Goal: Information Seeking & Learning: Learn about a topic

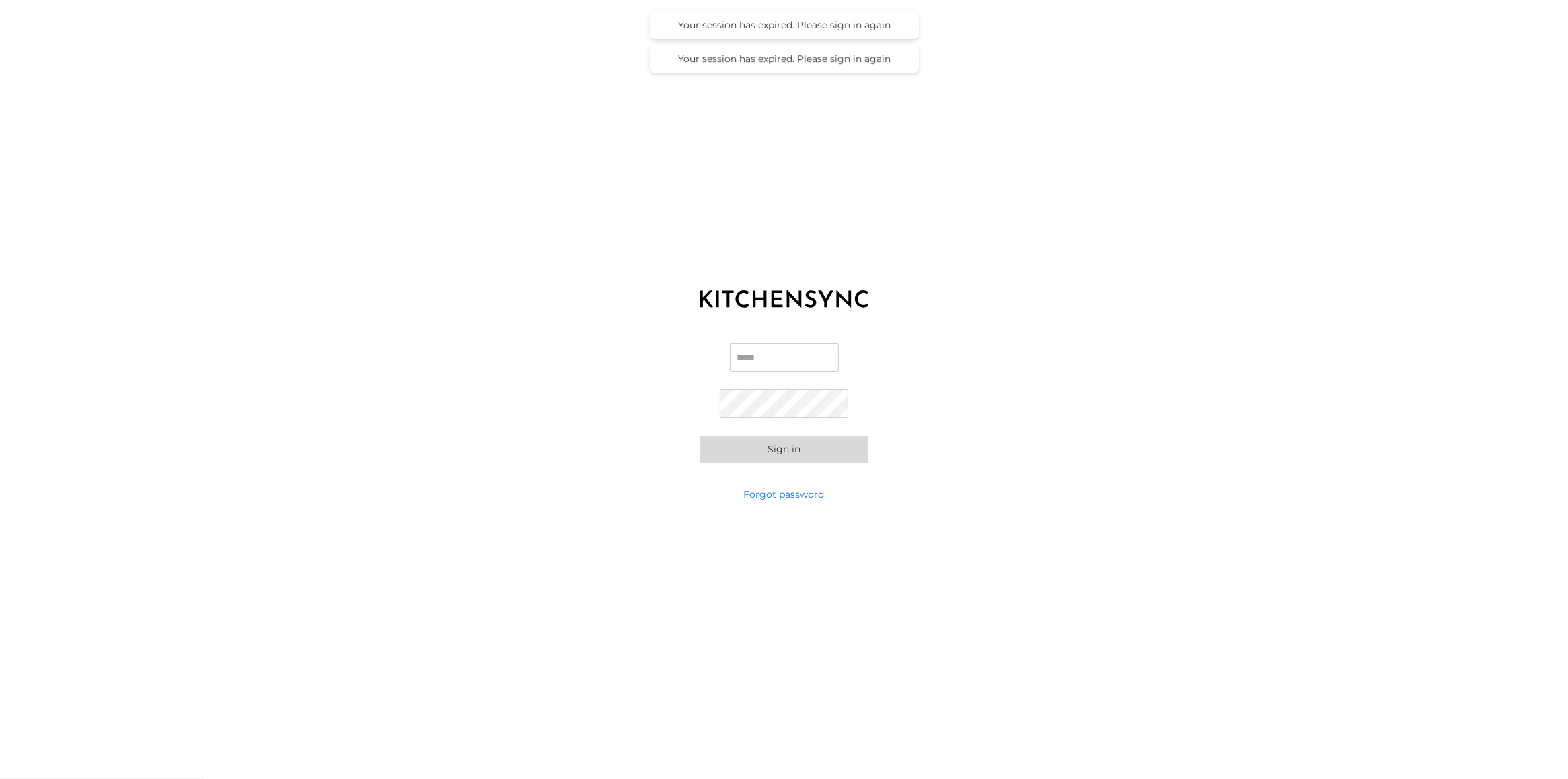
click at [787, 358] on input "Email" at bounding box center [784, 357] width 109 height 28
type input "**********"
click at [700, 436] on button "Sign in" at bounding box center [784, 449] width 168 height 27
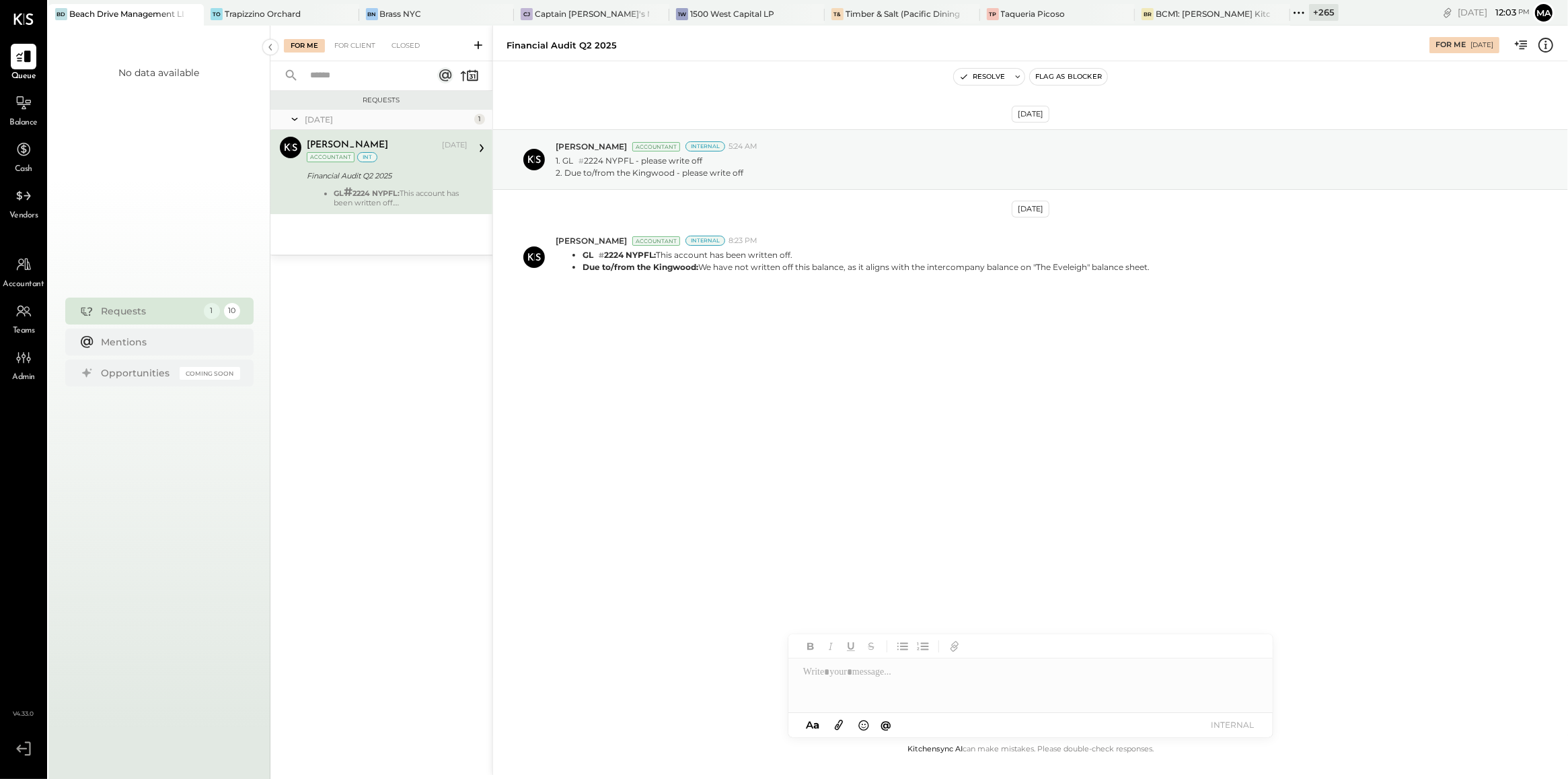
click at [1309, 17] on div "+ 265" at bounding box center [1323, 12] width 29 height 17
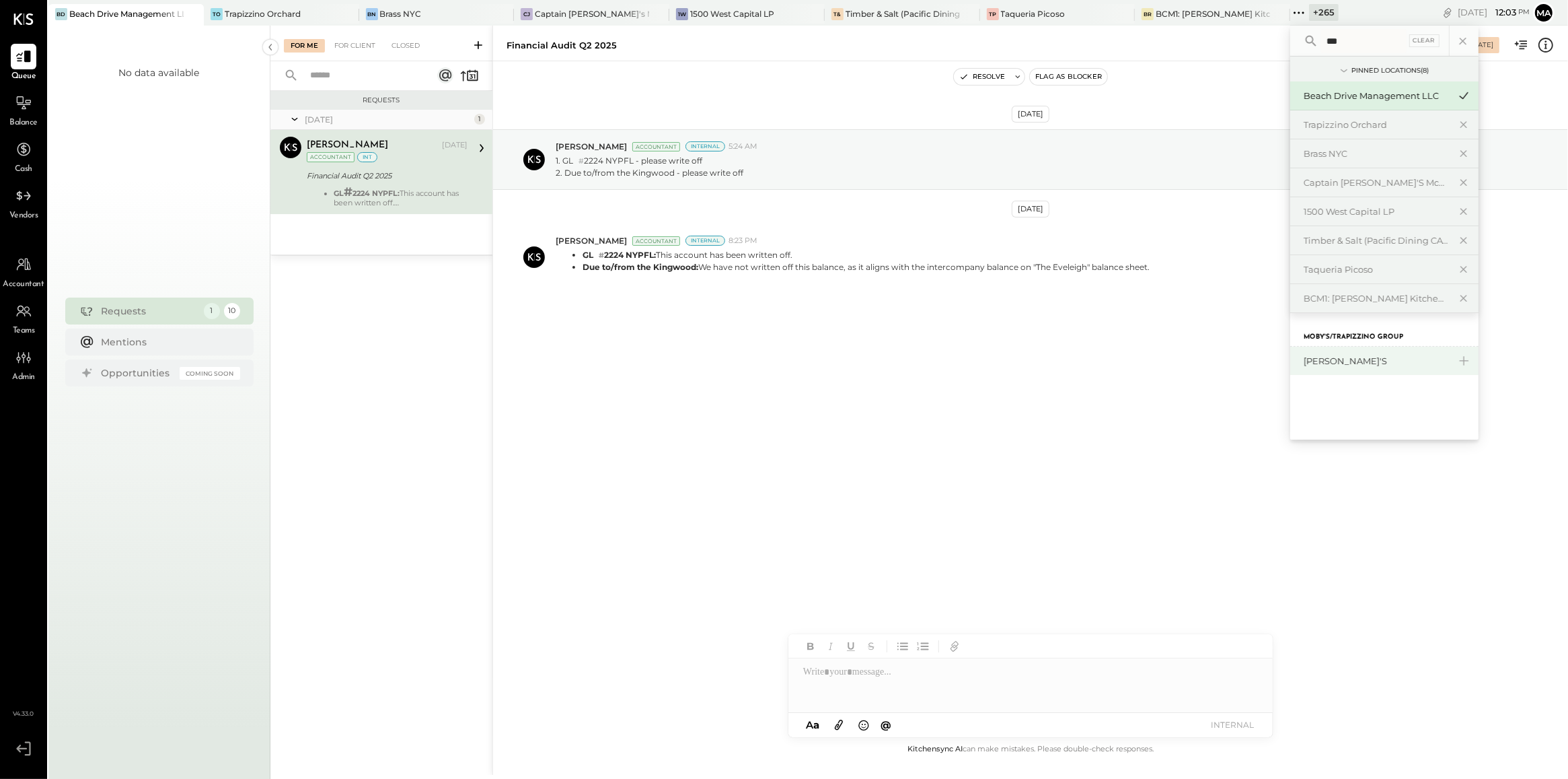
type input "***"
click at [1304, 362] on div "[PERSON_NAME]'s" at bounding box center [1377, 361] width 145 height 13
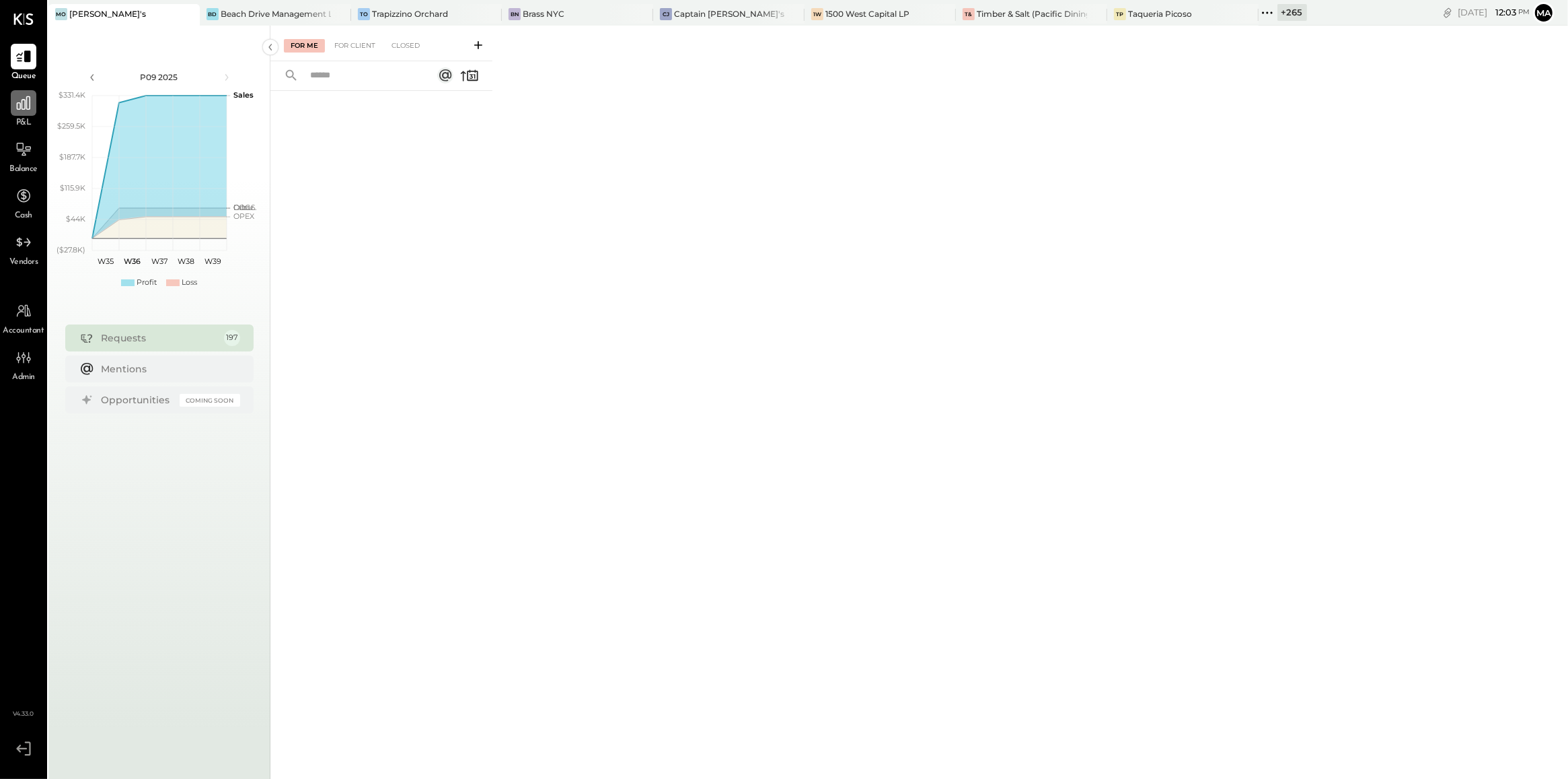
click at [28, 108] on icon at bounding box center [23, 102] width 17 height 17
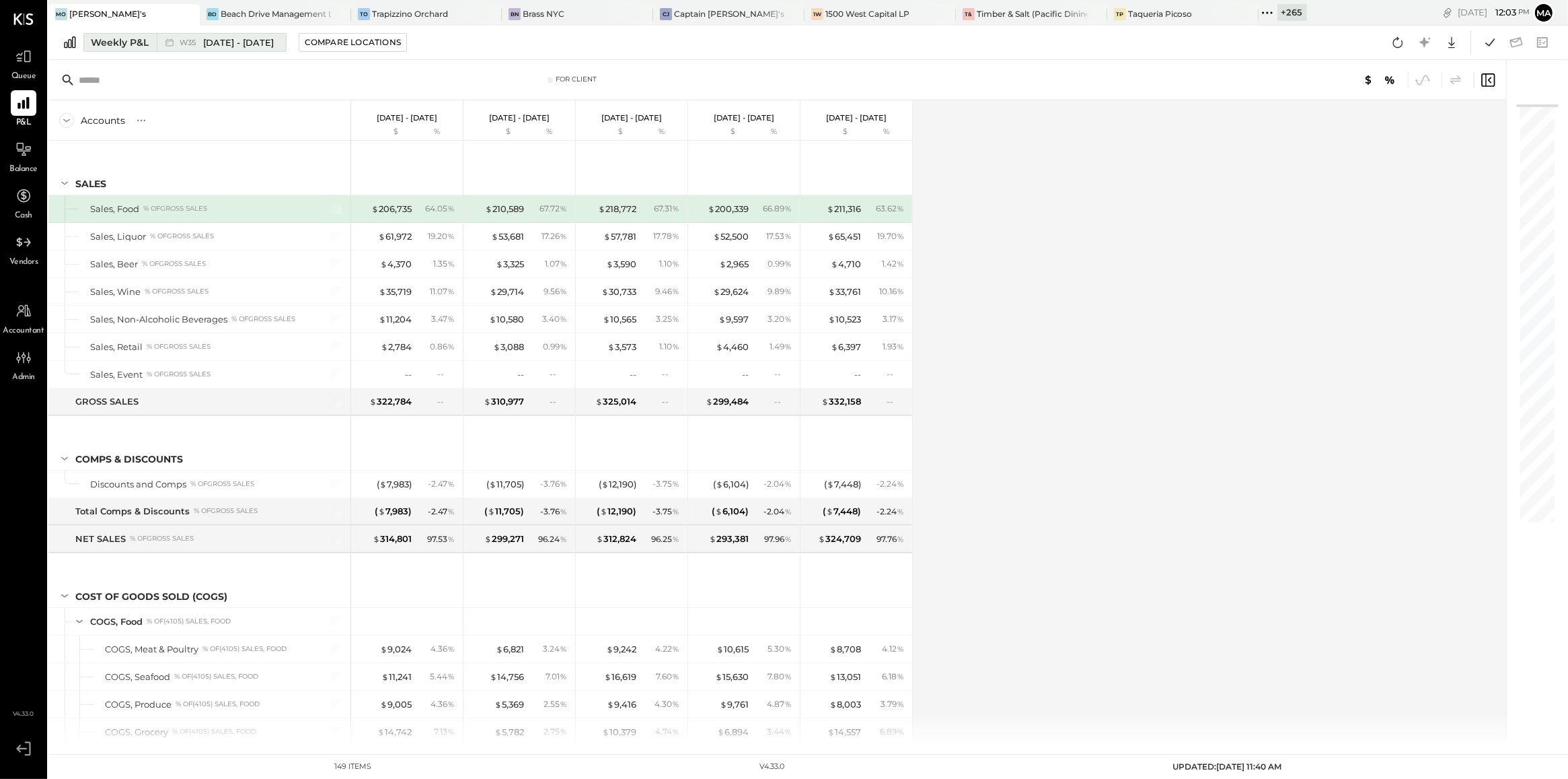
click at [243, 39] on span "[DATE] - [DATE]" at bounding box center [238, 43] width 71 height 13
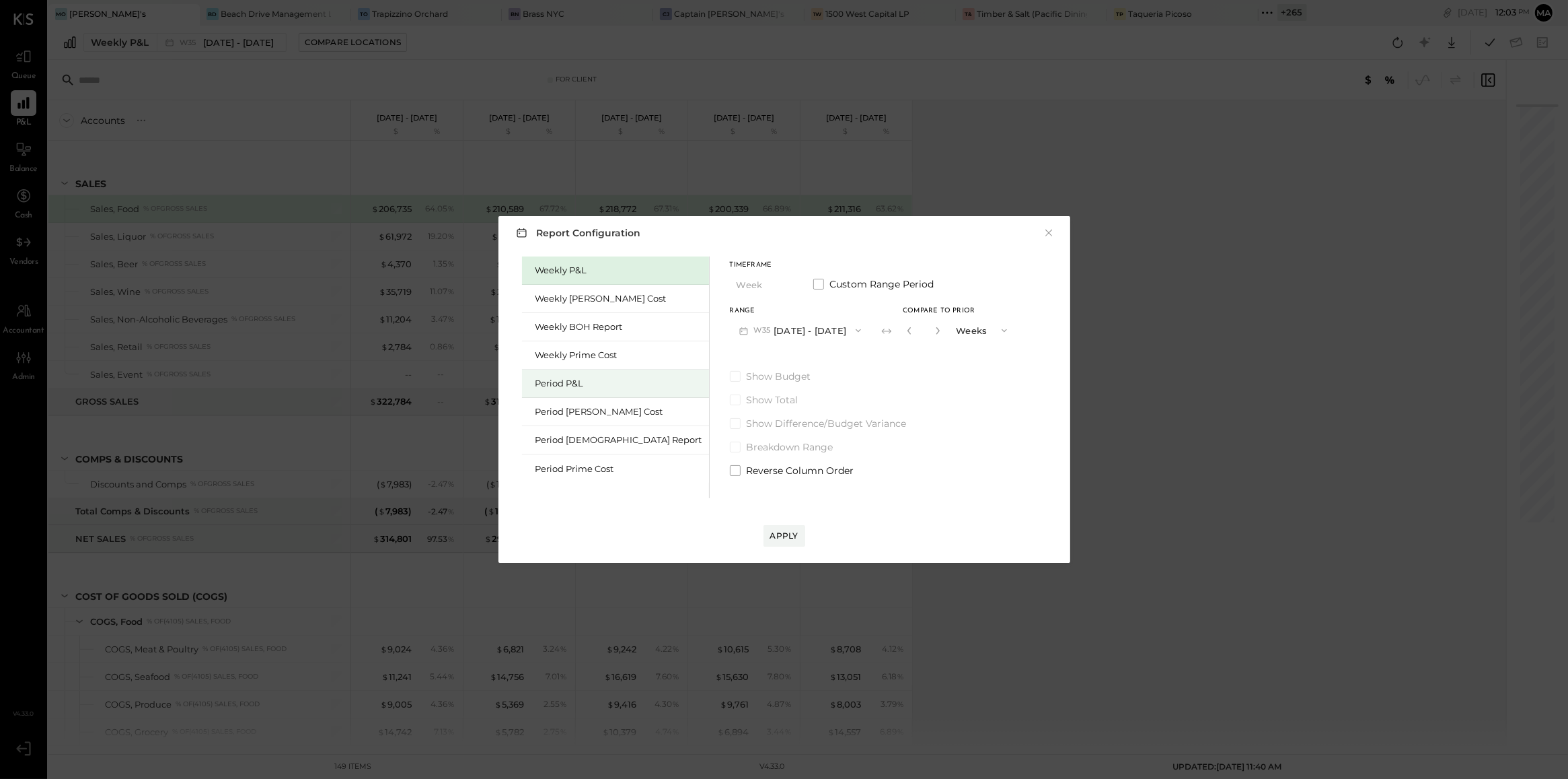
click at [594, 384] on div "Period P&L" at bounding box center [619, 383] width 167 height 13
click at [750, 329] on button "P09 [DATE] - [DATE]" at bounding box center [800, 330] width 140 height 25
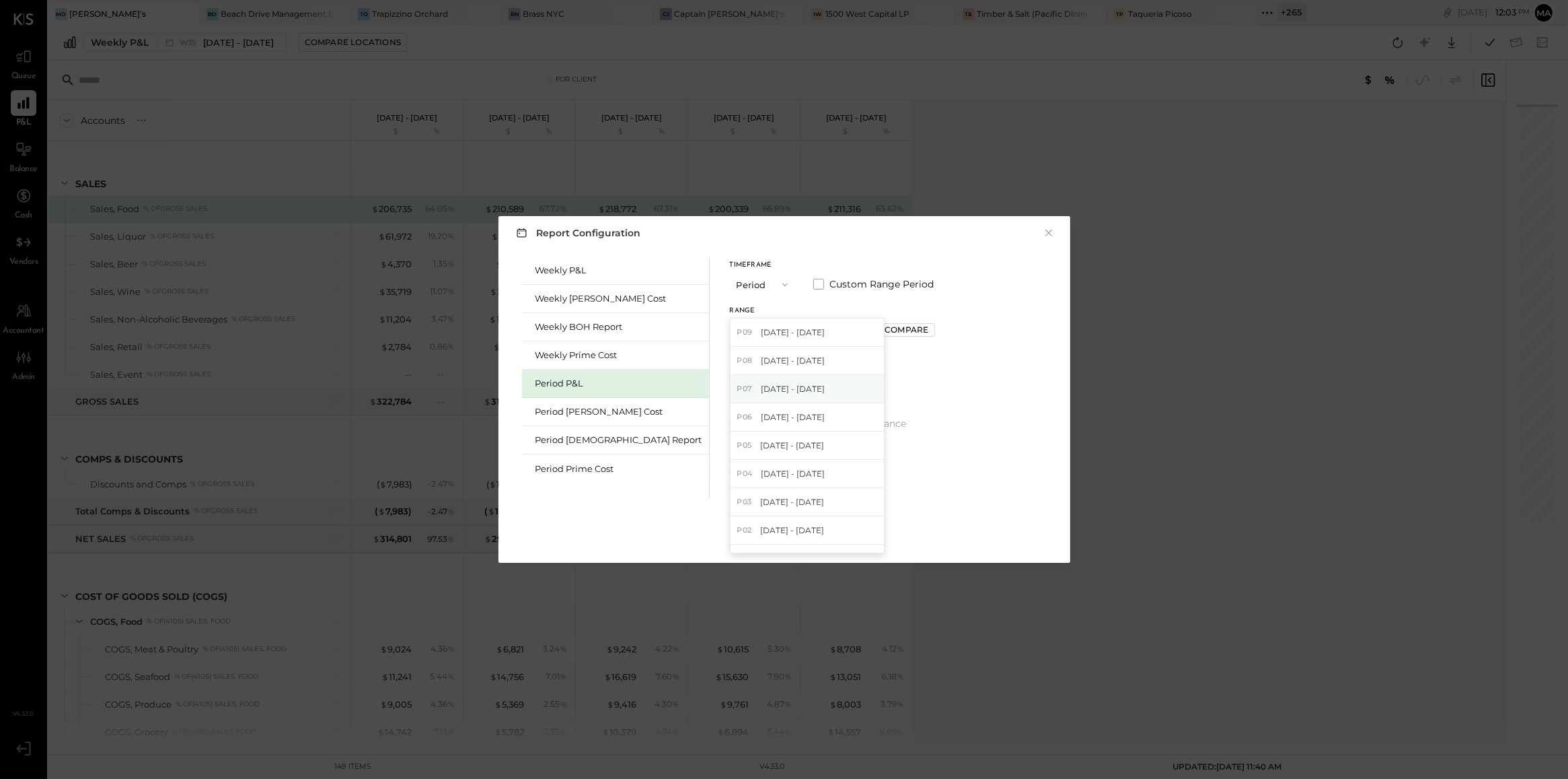
click at [745, 377] on div "P07 [DATE] - [DATE]" at bounding box center [807, 388] width 154 height 28
click at [885, 332] on div "Compare" at bounding box center [907, 329] width 44 height 12
click at [932, 328] on icon "button" at bounding box center [936, 331] width 8 height 8
type input "*"
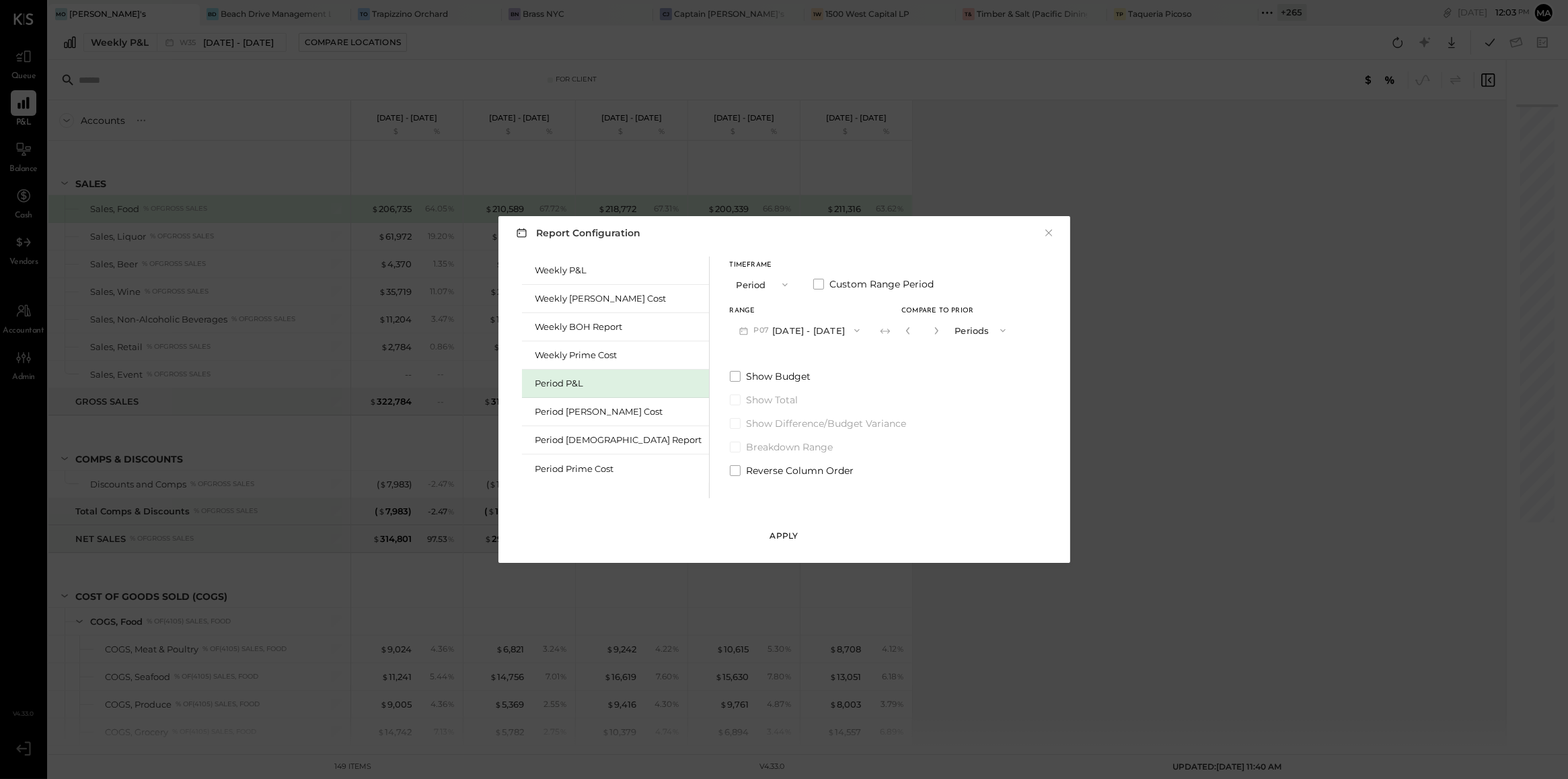
click at [778, 531] on div "Apply" at bounding box center [784, 535] width 28 height 12
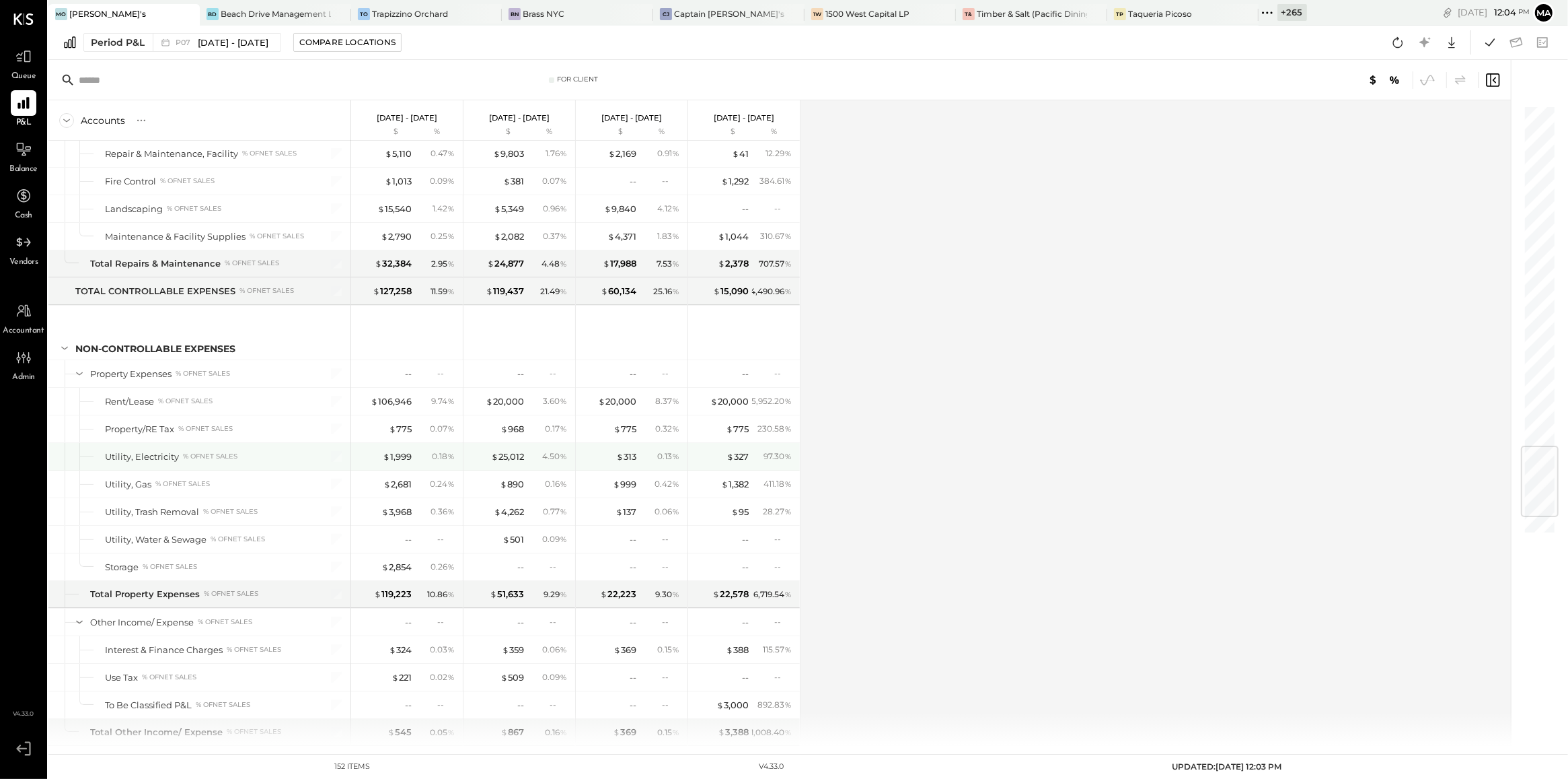
scroll to position [2896, 0]
click at [281, 463] on div "Utility, Electricity % of NET SALES" at bounding box center [205, 456] width 200 height 13
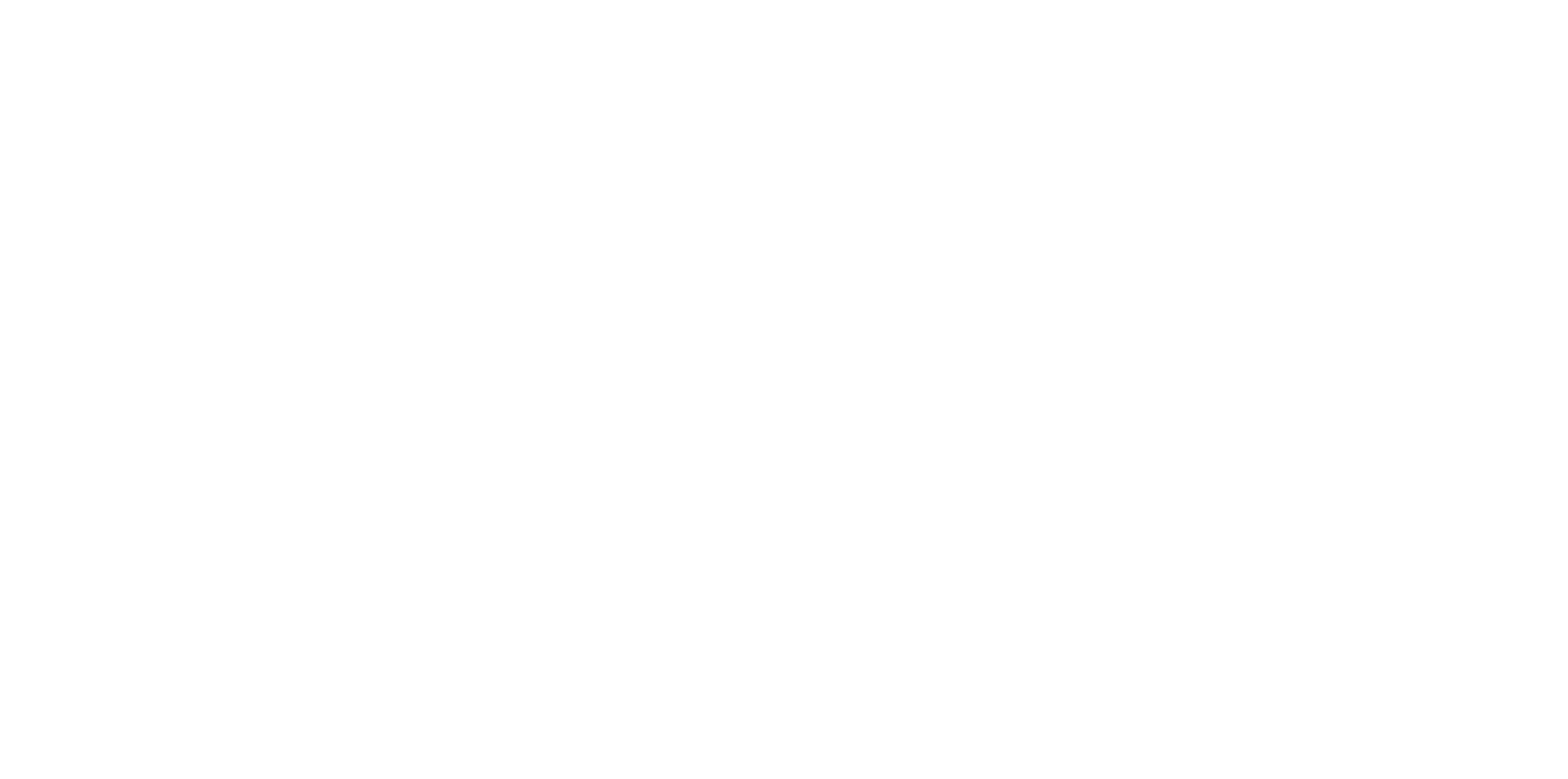
click at [186, 0] on html at bounding box center [784, 0] width 1568 height 0
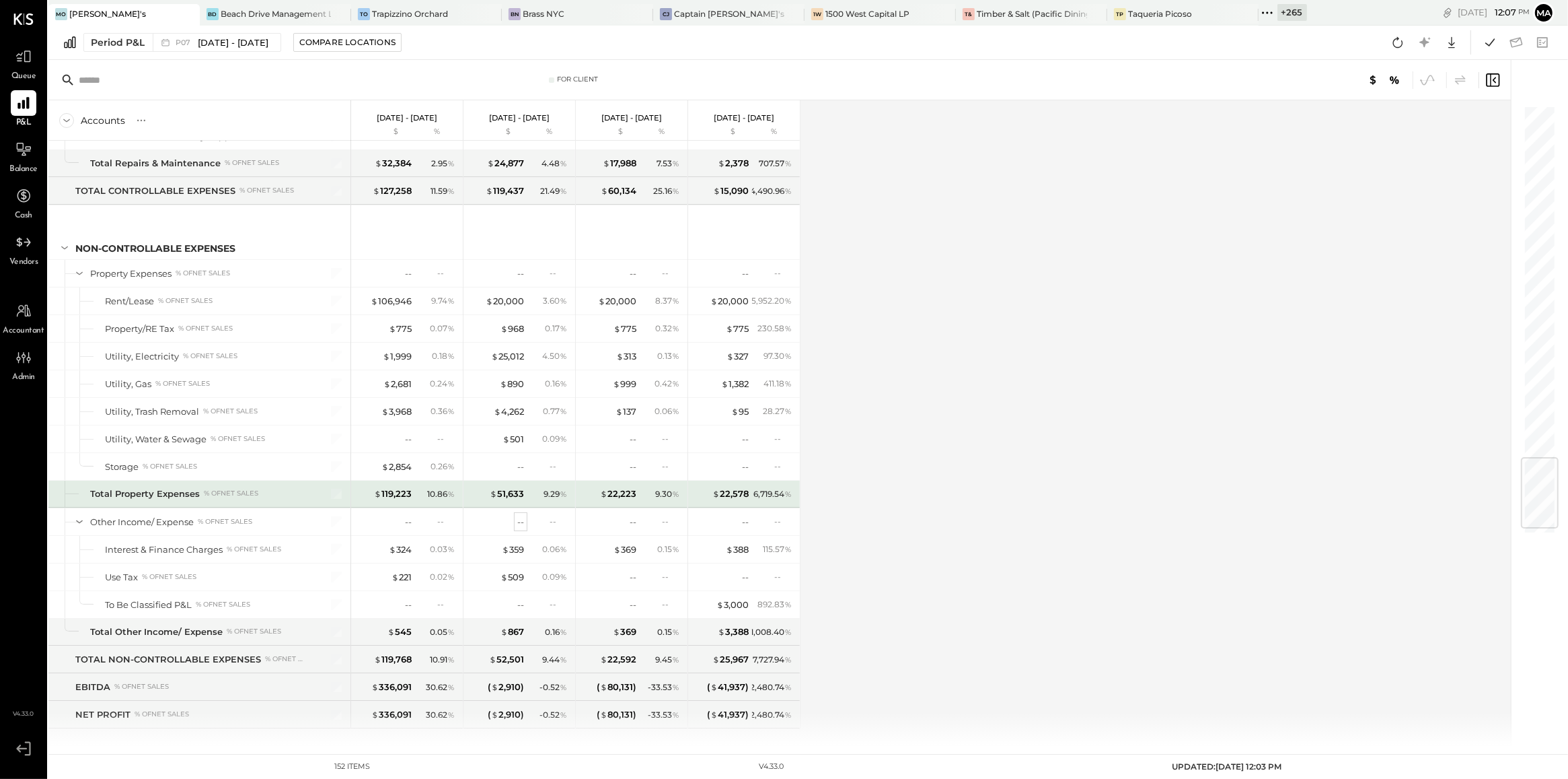
scroll to position [2990, 0]
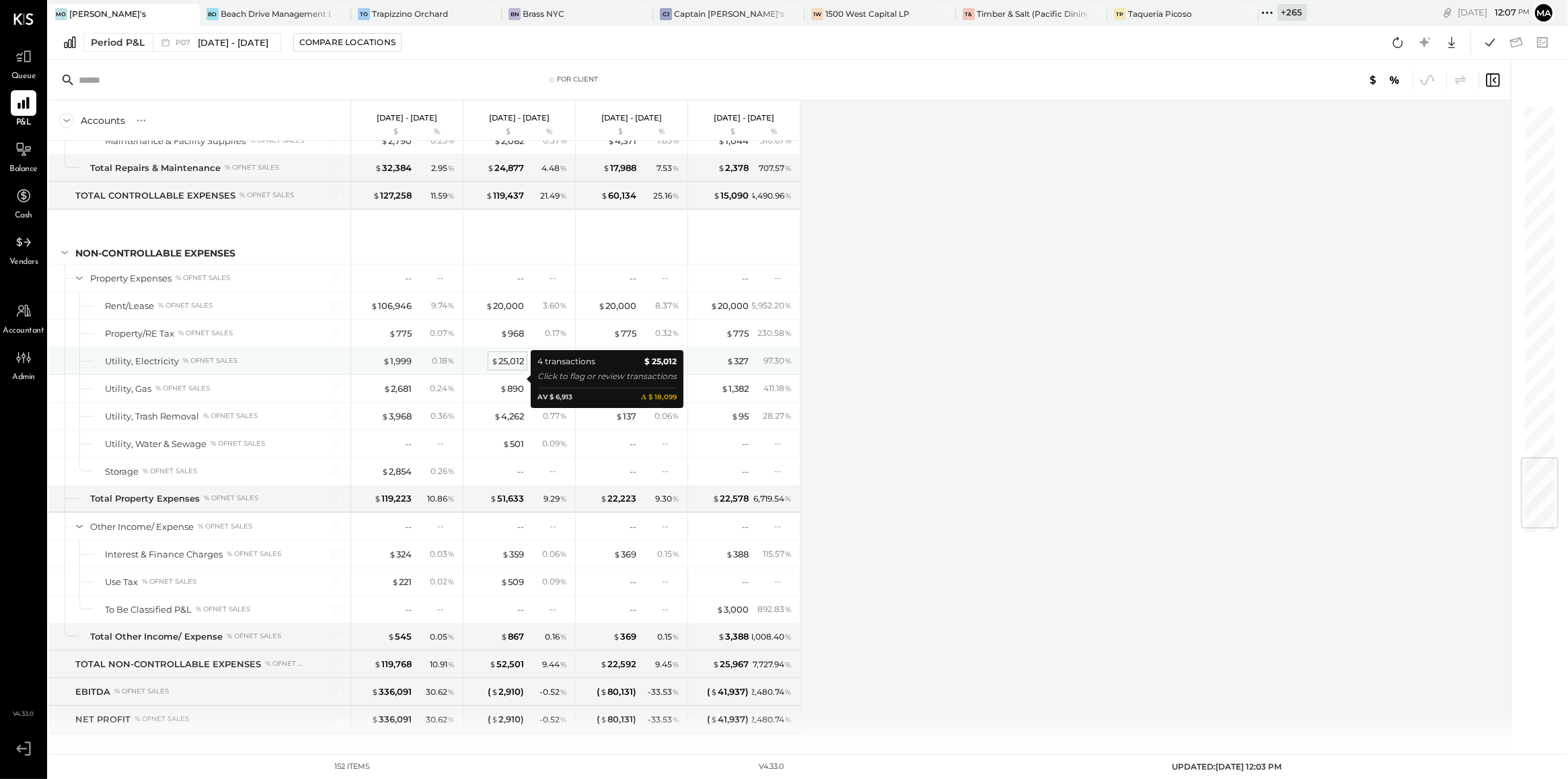
click at [511, 367] on div "$ 25,012" at bounding box center [508, 361] width 33 height 13
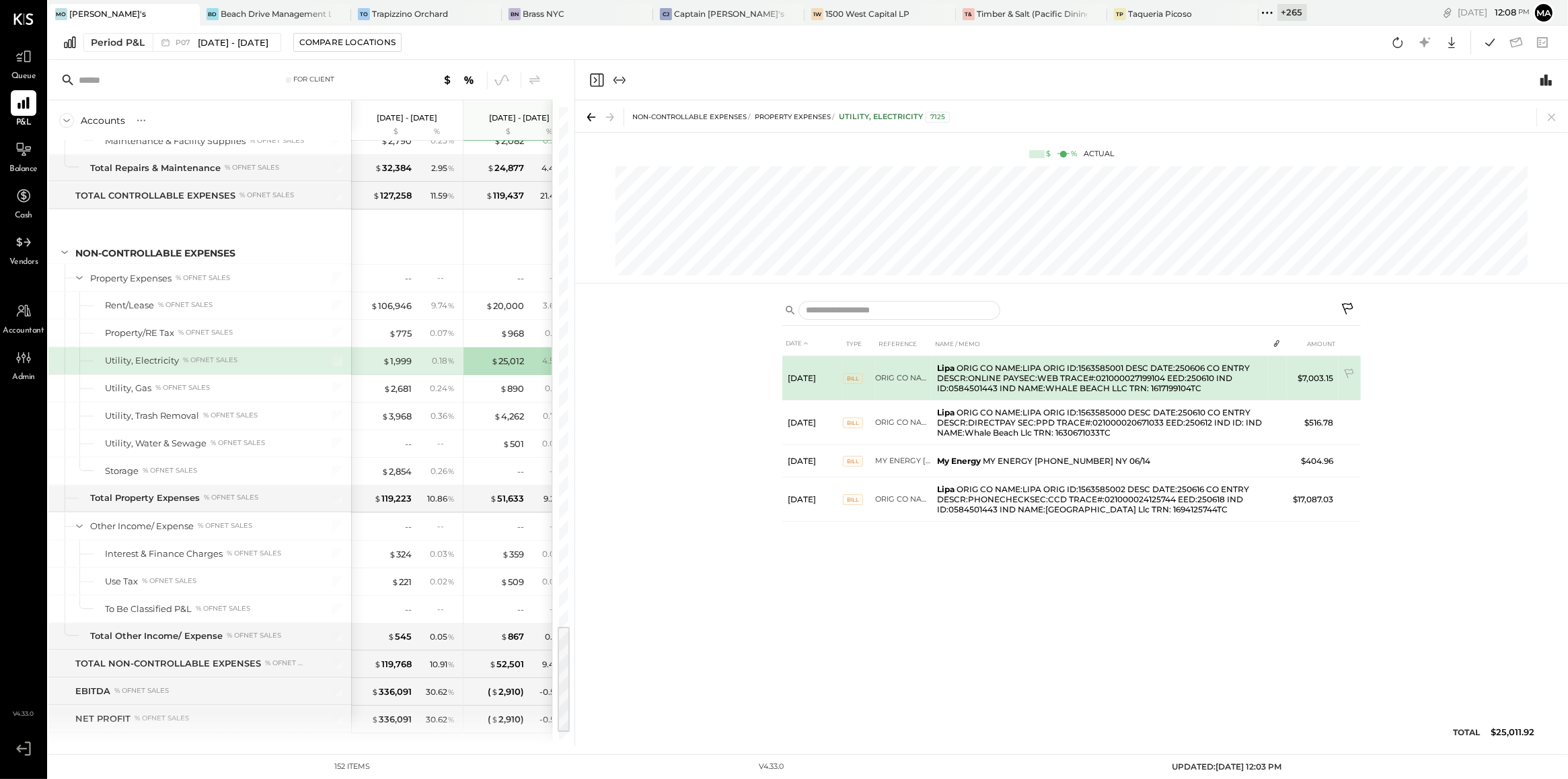
click at [855, 377] on span "BILL" at bounding box center [853, 378] width 20 height 11
click at [962, 377] on td "Lipa ORIG CO NAME:LIPA ORIG ID:1563585001 DESC DATE:250606 CO ENTRY DESCR:ONLIN…" at bounding box center [1100, 378] width 336 height 45
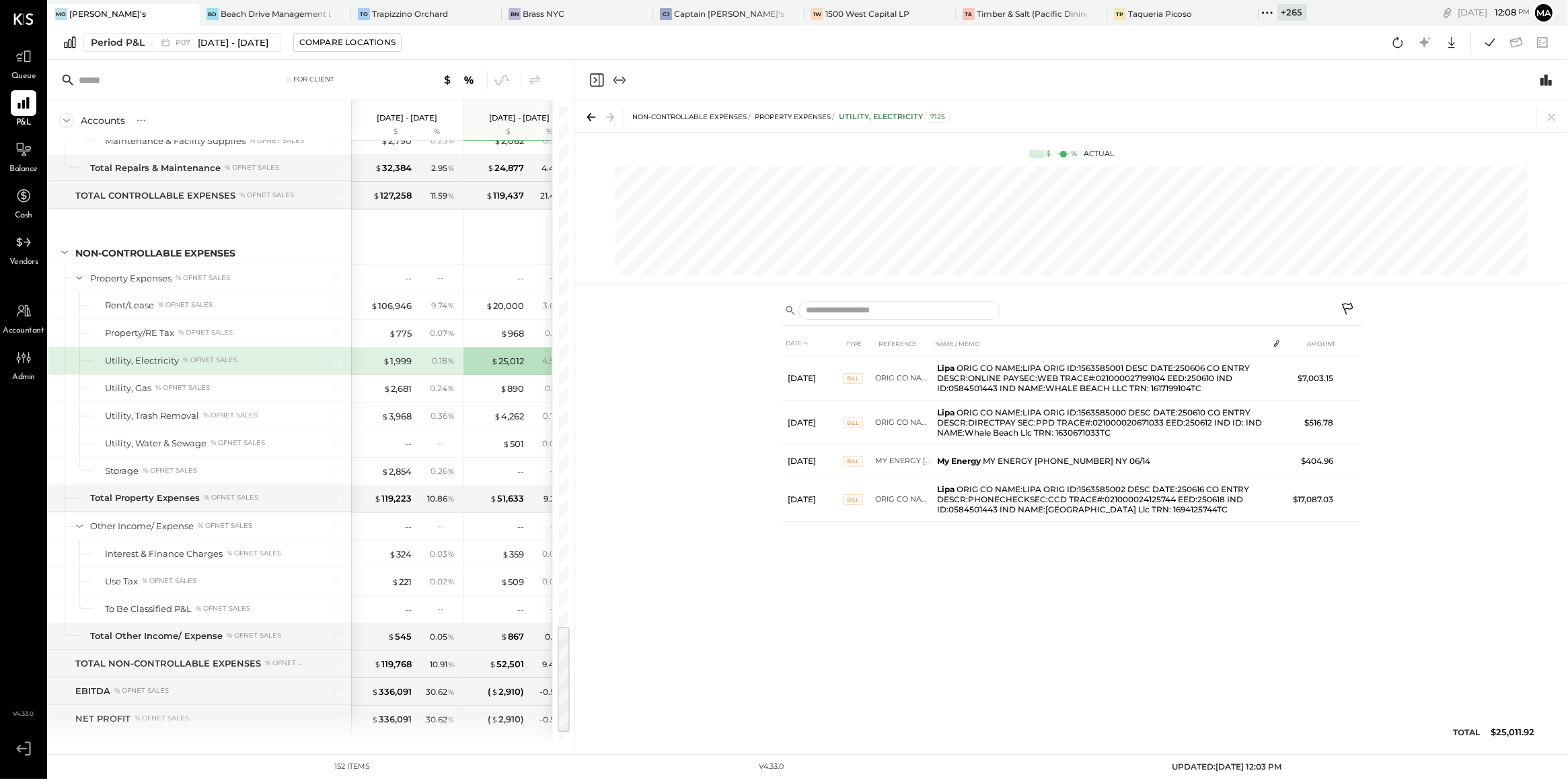
click at [925, 586] on div "DATE TYPE REFERENCE NAME / MEMO AMOUNT Jun 10, 25 BILL ORIG CO NAME:LIPA ORIG I…" at bounding box center [1071, 542] width 578 height 421
